Goal: Task Accomplishment & Management: Complete application form

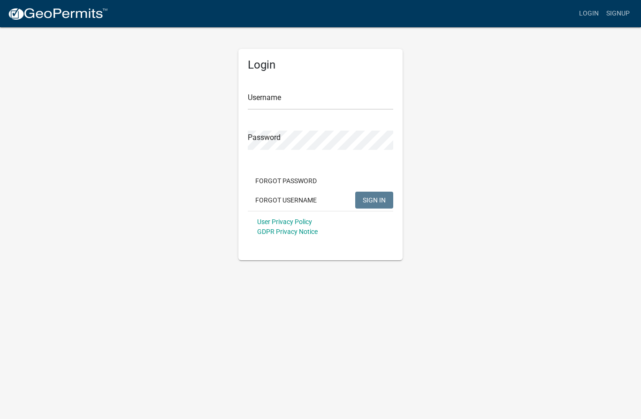
click at [335, 106] on input "Username" at bounding box center [321, 100] width 146 height 19
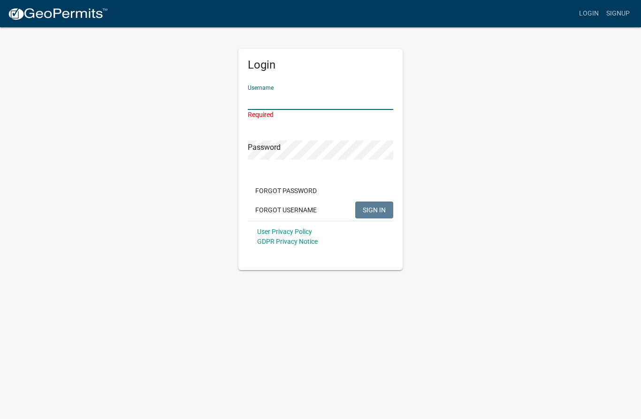
type input "[PERSON_NAME][EMAIL_ADDRESS][DOMAIN_NAME]"
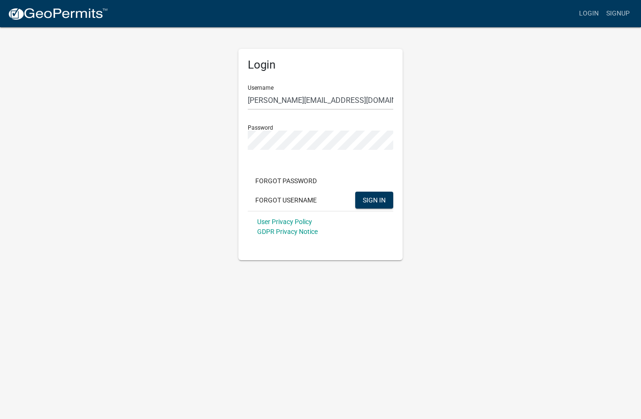
click at [377, 202] on span "SIGN IN" at bounding box center [374, 200] width 23 height 8
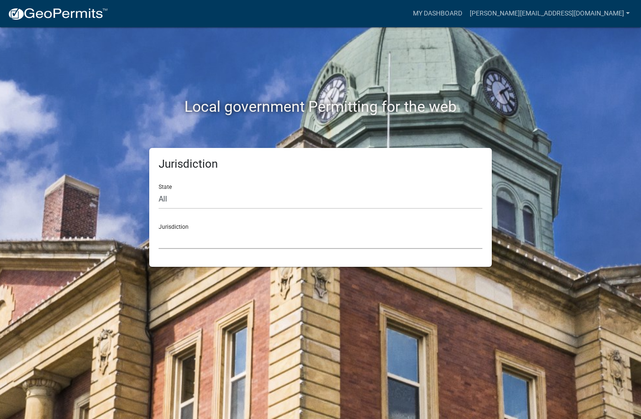
click at [250, 247] on select "[GEOGRAPHIC_DATA], [US_STATE] [GEOGRAPHIC_DATA], [US_STATE][PERSON_NAME][GEOGRA…" at bounding box center [321, 239] width 324 height 19
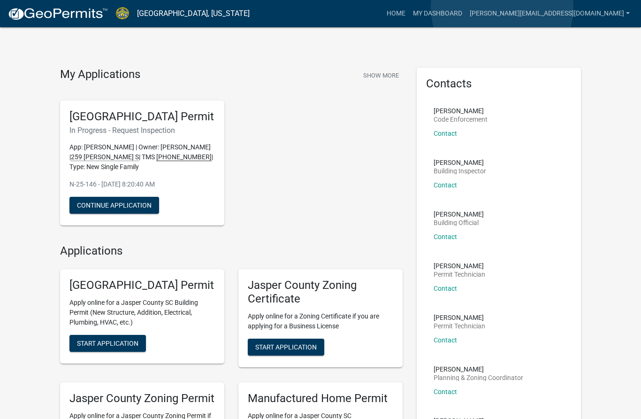
click at [466, 8] on link "My Dashboard" at bounding box center [437, 14] width 57 height 18
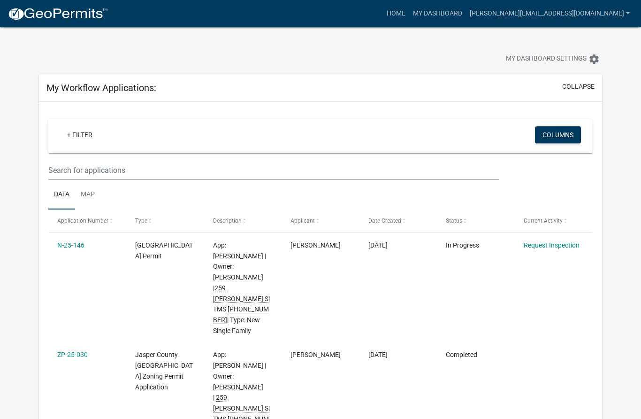
click at [560, 241] on link "Request Inspection" at bounding box center [552, 245] width 56 height 8
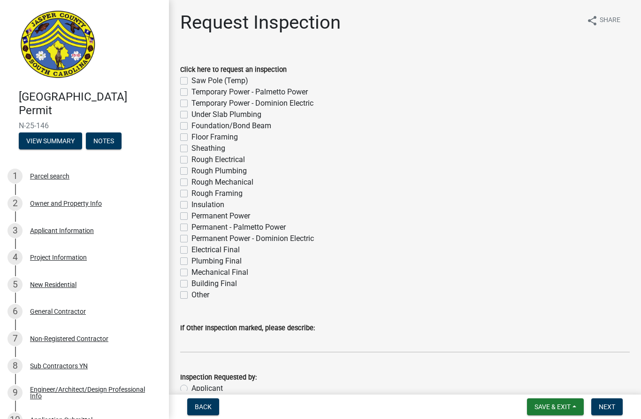
click at [191, 156] on label "Rough Electrical" at bounding box center [218, 159] width 54 height 11
click at [191, 156] on input "Rough Electrical" at bounding box center [194, 157] width 6 height 6
checkbox input "true"
checkbox input "false"
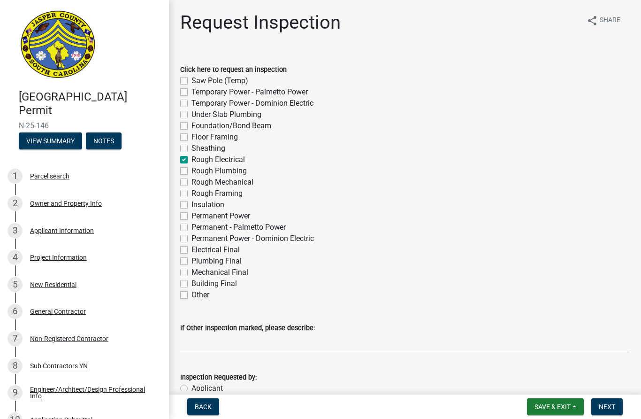
checkbox input "false"
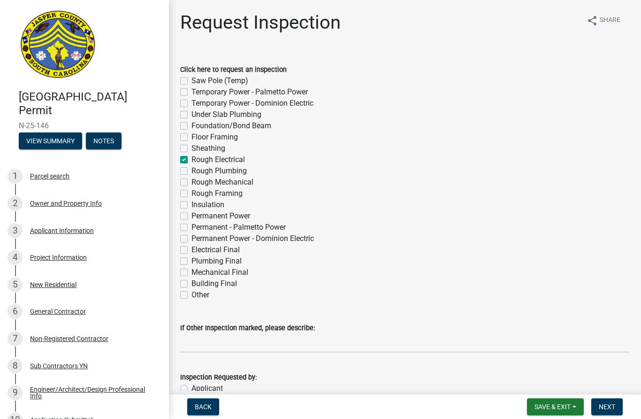
checkbox input "true"
checkbox input "false"
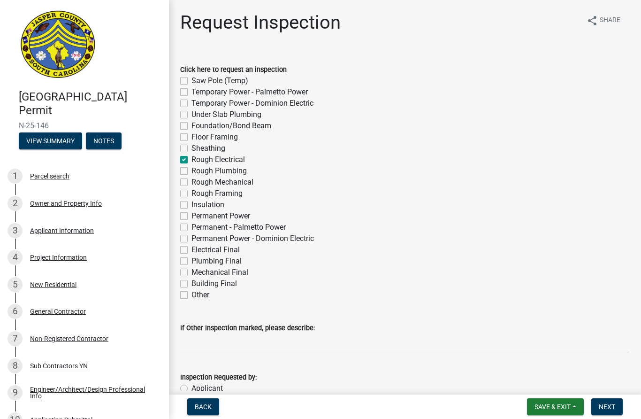
checkbox input "false"
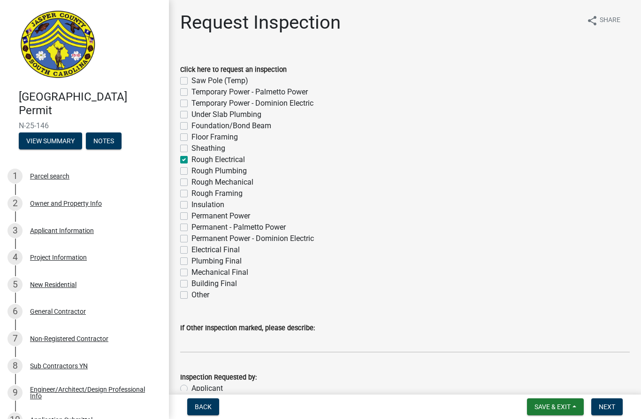
checkbox input "false"
click at [191, 173] on label "Rough Plumbing" at bounding box center [218, 170] width 55 height 11
click at [191, 171] on input "Rough Plumbing" at bounding box center [194, 168] width 6 height 6
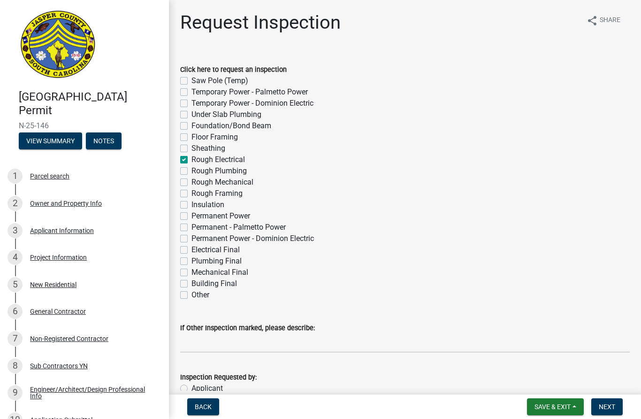
checkbox input "true"
checkbox input "false"
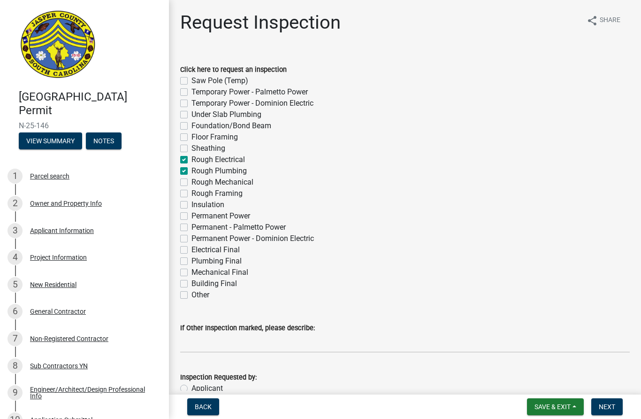
checkbox input "false"
checkbox input "true"
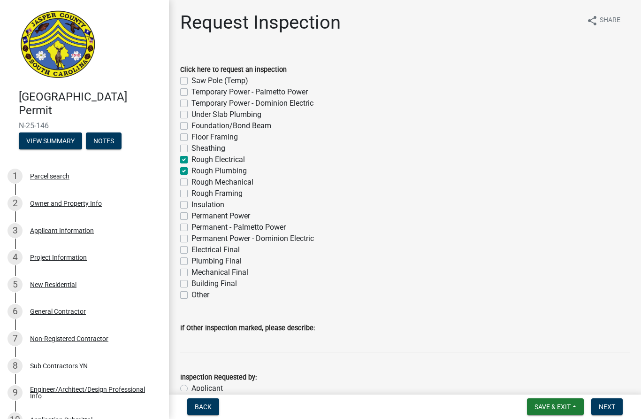
checkbox input "false"
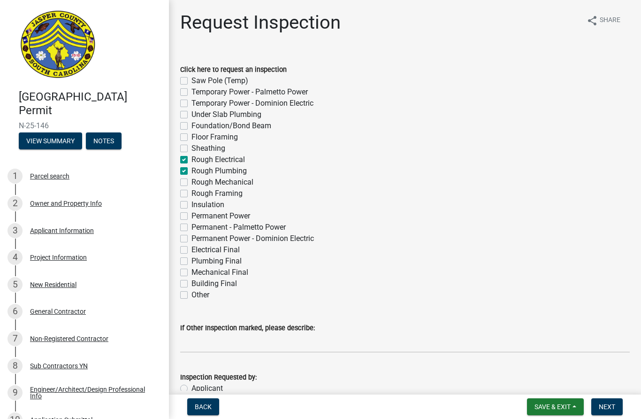
checkbox input "false"
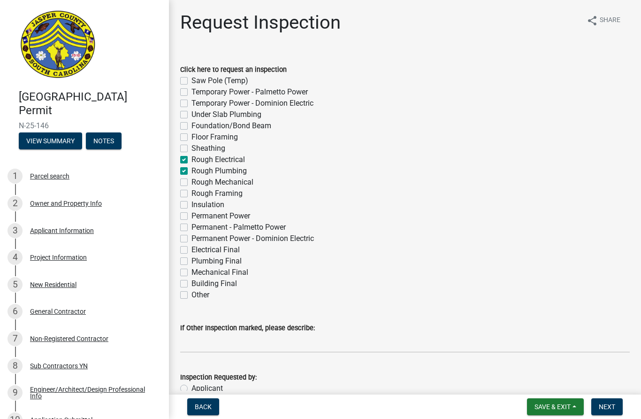
checkbox input "false"
click at [192, 182] on label "Rough Mechanical" at bounding box center [222, 181] width 62 height 11
click at [192, 182] on input "Rough Mechanical" at bounding box center [194, 179] width 6 height 6
checkbox input "true"
checkbox input "false"
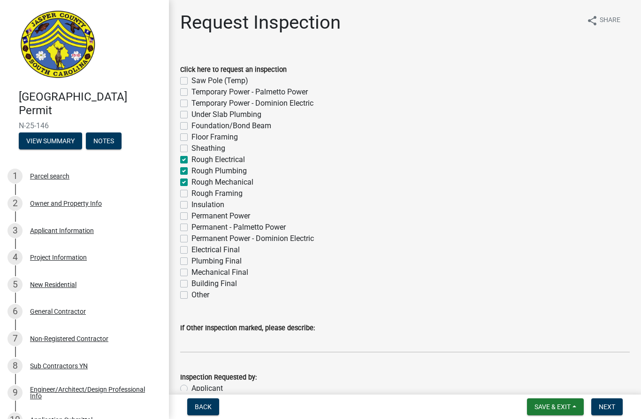
checkbox input "false"
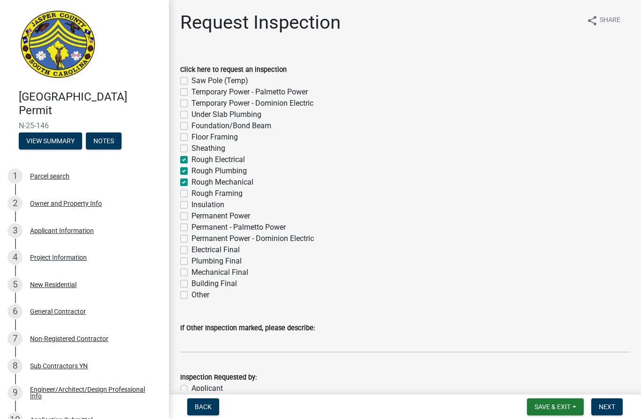
checkbox input "false"
checkbox input "true"
checkbox input "false"
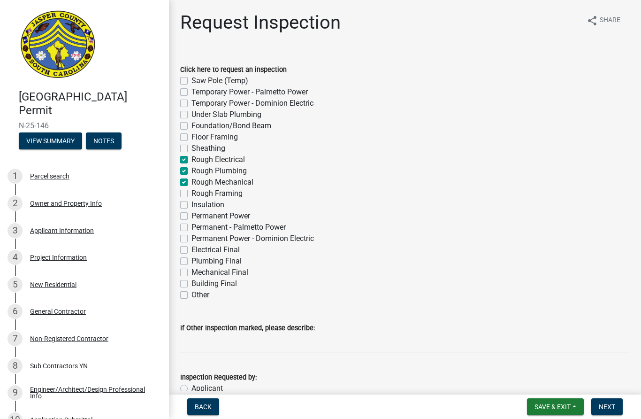
checkbox input "false"
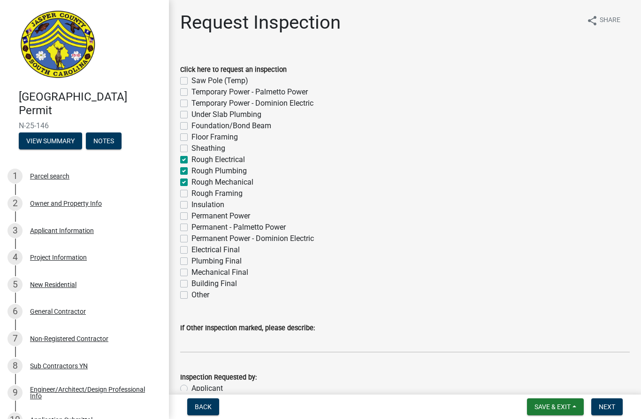
checkbox input "false"
click at [191, 184] on label "Rough Mechanical" at bounding box center [222, 181] width 62 height 11
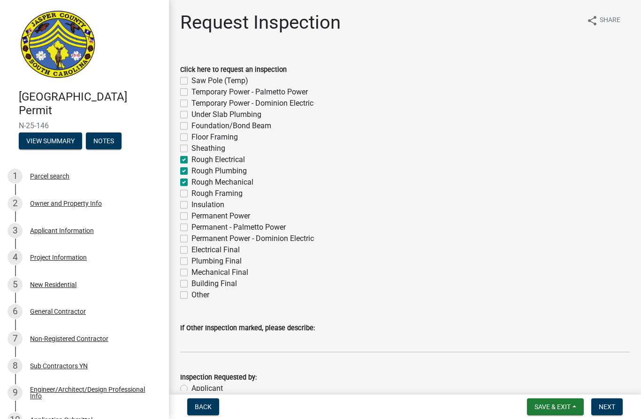
click at [191, 183] on input "Rough Mechanical" at bounding box center [194, 179] width 6 height 6
checkbox input "false"
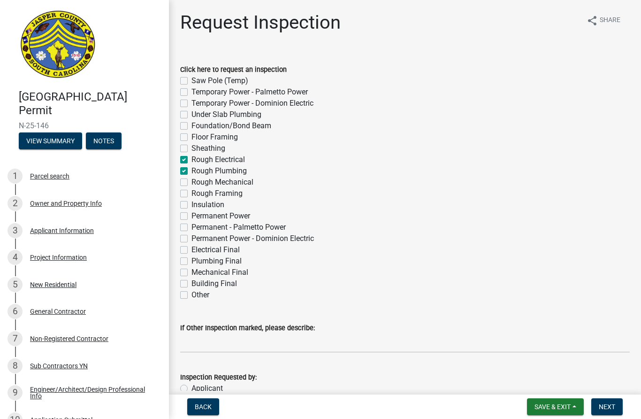
checkbox input "false"
checkbox input "true"
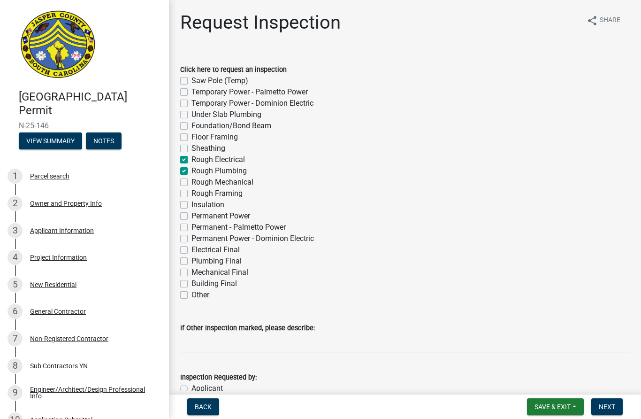
checkbox input "true"
checkbox input "false"
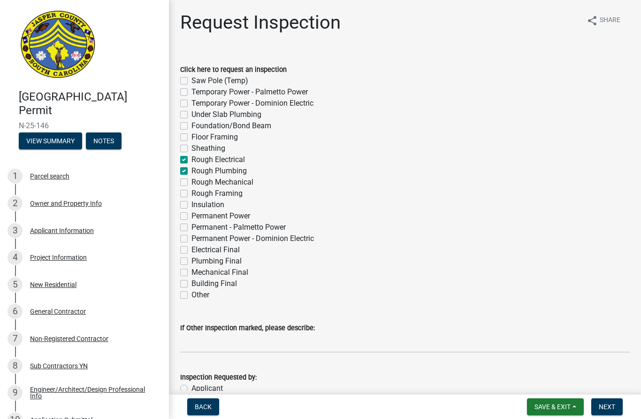
checkbox input "false"
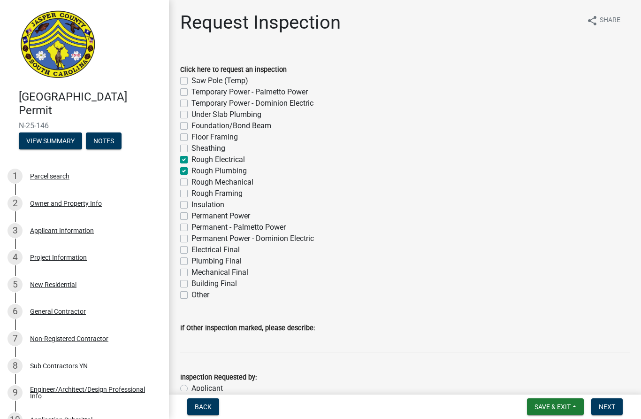
checkbox input "false"
click at [193, 186] on label "Rough Mechanical" at bounding box center [222, 181] width 62 height 11
click at [193, 183] on input "Rough Mechanical" at bounding box center [194, 179] width 6 height 6
checkbox input "true"
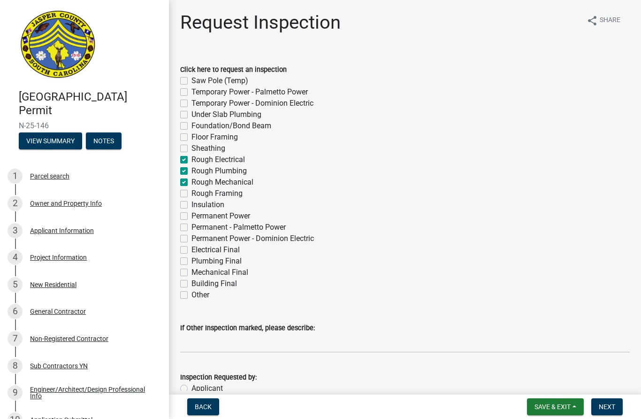
checkbox input "false"
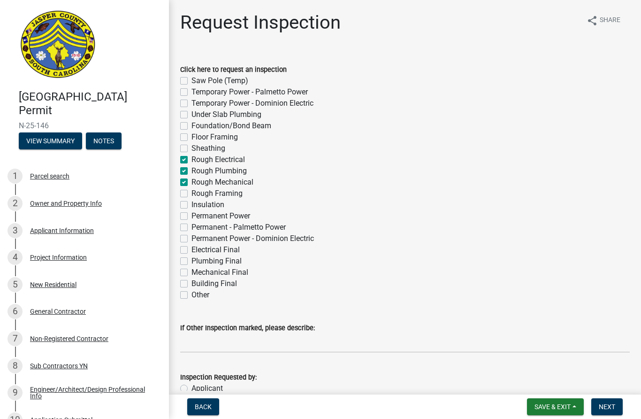
checkbox input "false"
checkbox input "true"
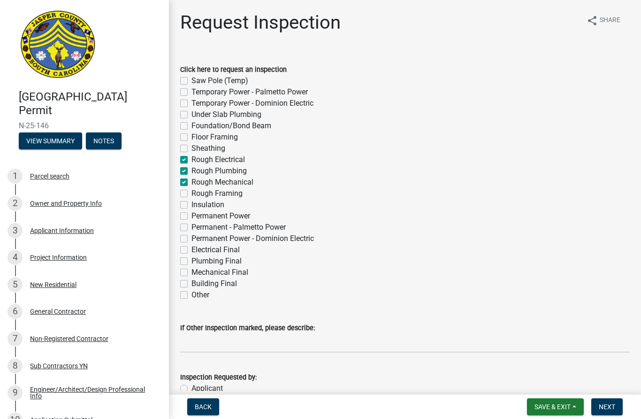
checkbox input "false"
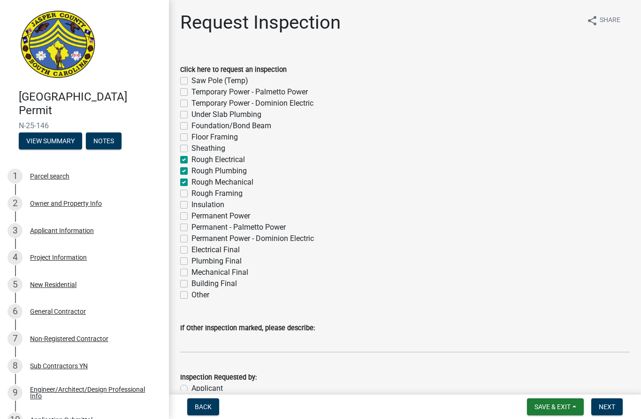
checkbox input "false"
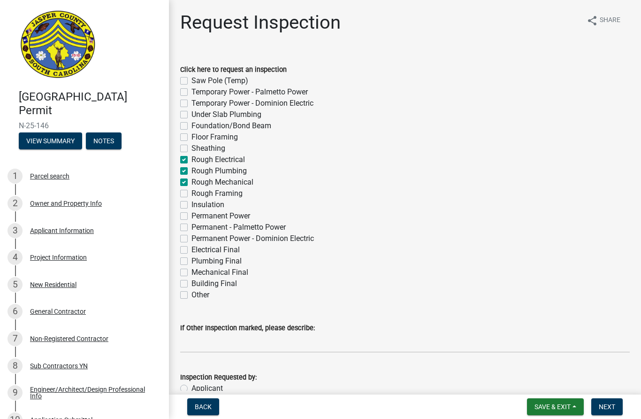
click at [191, 193] on label "Rough Framing" at bounding box center [216, 193] width 51 height 11
click at [191, 193] on input "Rough Framing" at bounding box center [194, 191] width 6 height 6
checkbox input "true"
checkbox input "false"
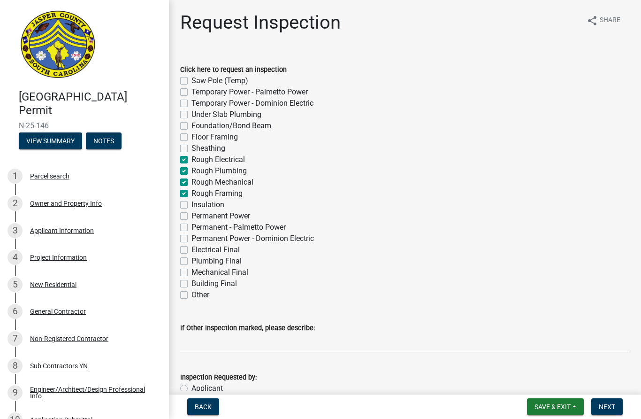
checkbox input "false"
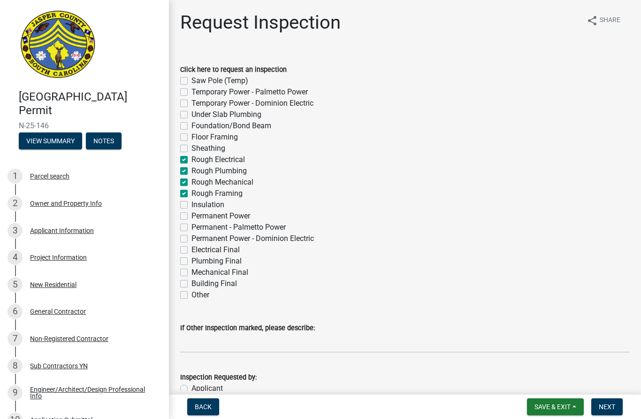
checkbox input "true"
checkbox input "false"
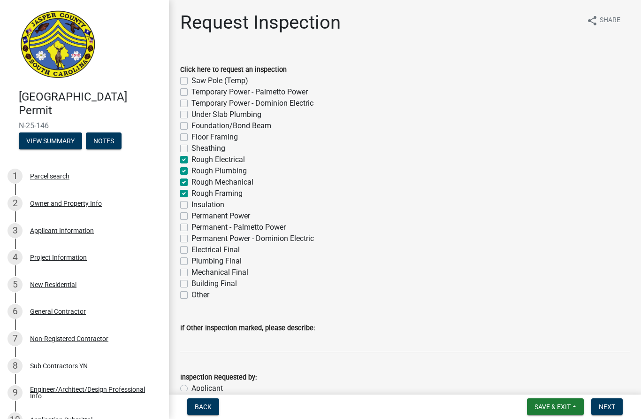
checkbox input "false"
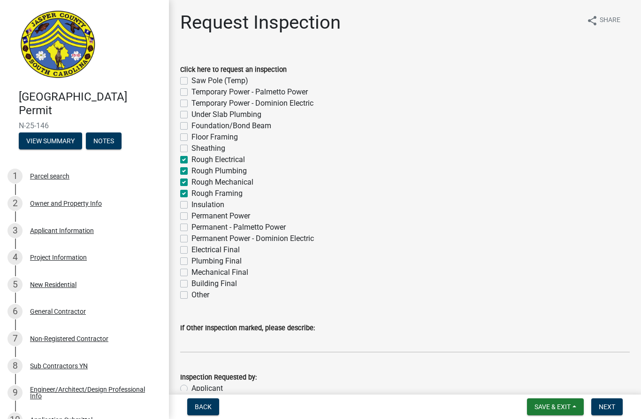
checkbox input "false"
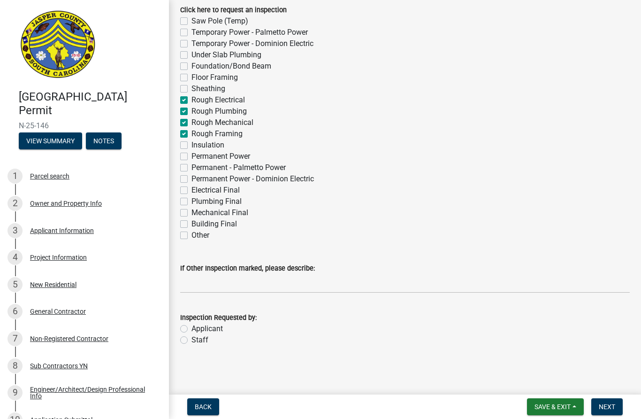
scroll to position [60, 0]
click at [191, 330] on label "Applicant" at bounding box center [206, 328] width 31 height 11
click at [191, 329] on input "Applicant" at bounding box center [194, 326] width 6 height 6
radio input "true"
click at [613, 406] on span "Next" at bounding box center [607, 407] width 16 height 8
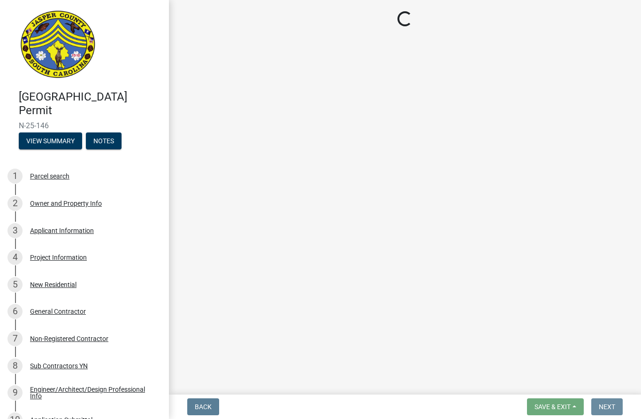
scroll to position [0, 0]
